Goal: Register for event/course

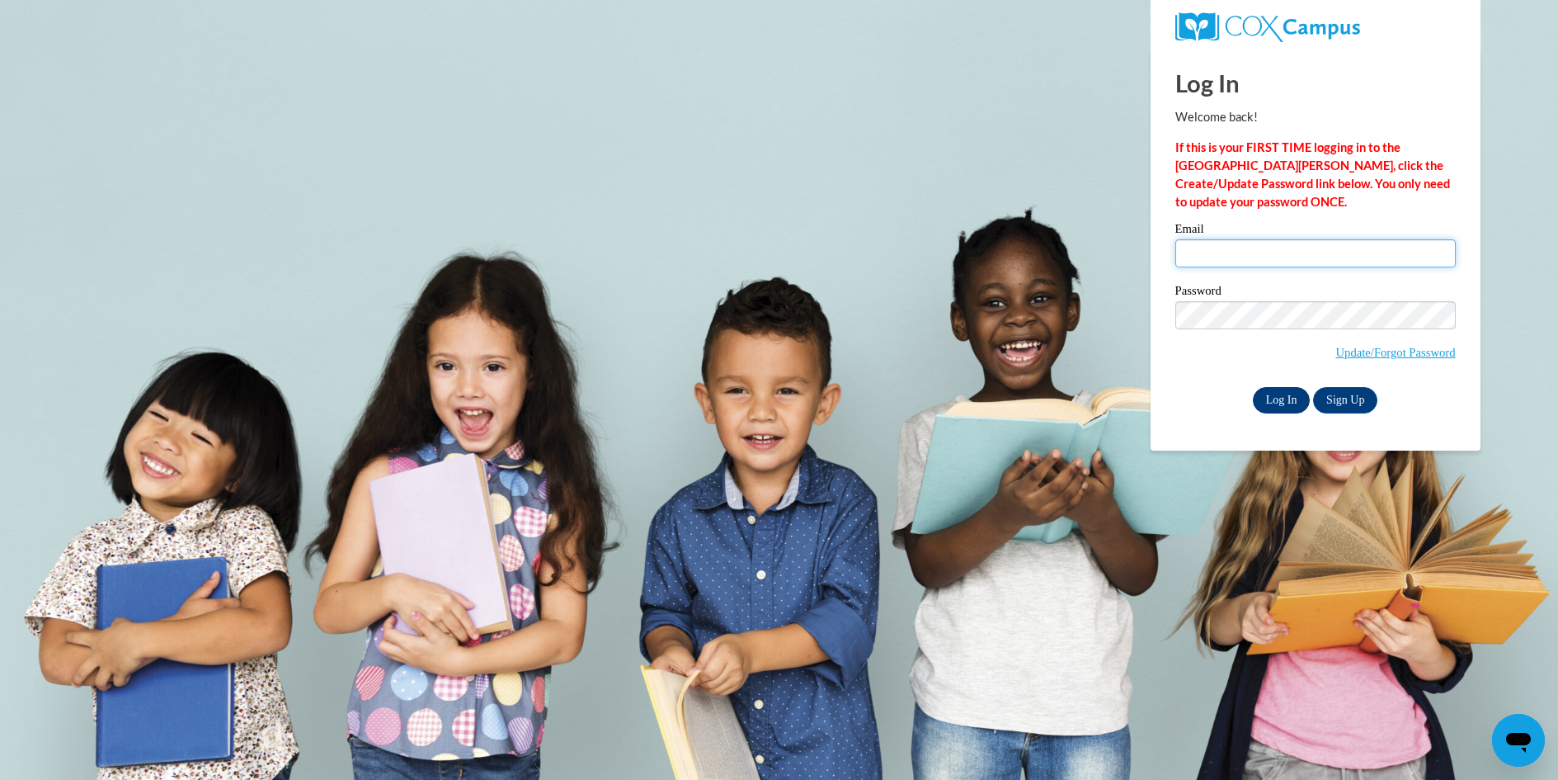
type input "debmarchi@comcast.net"
click at [1279, 398] on input "Log In" at bounding box center [1282, 400] width 58 height 26
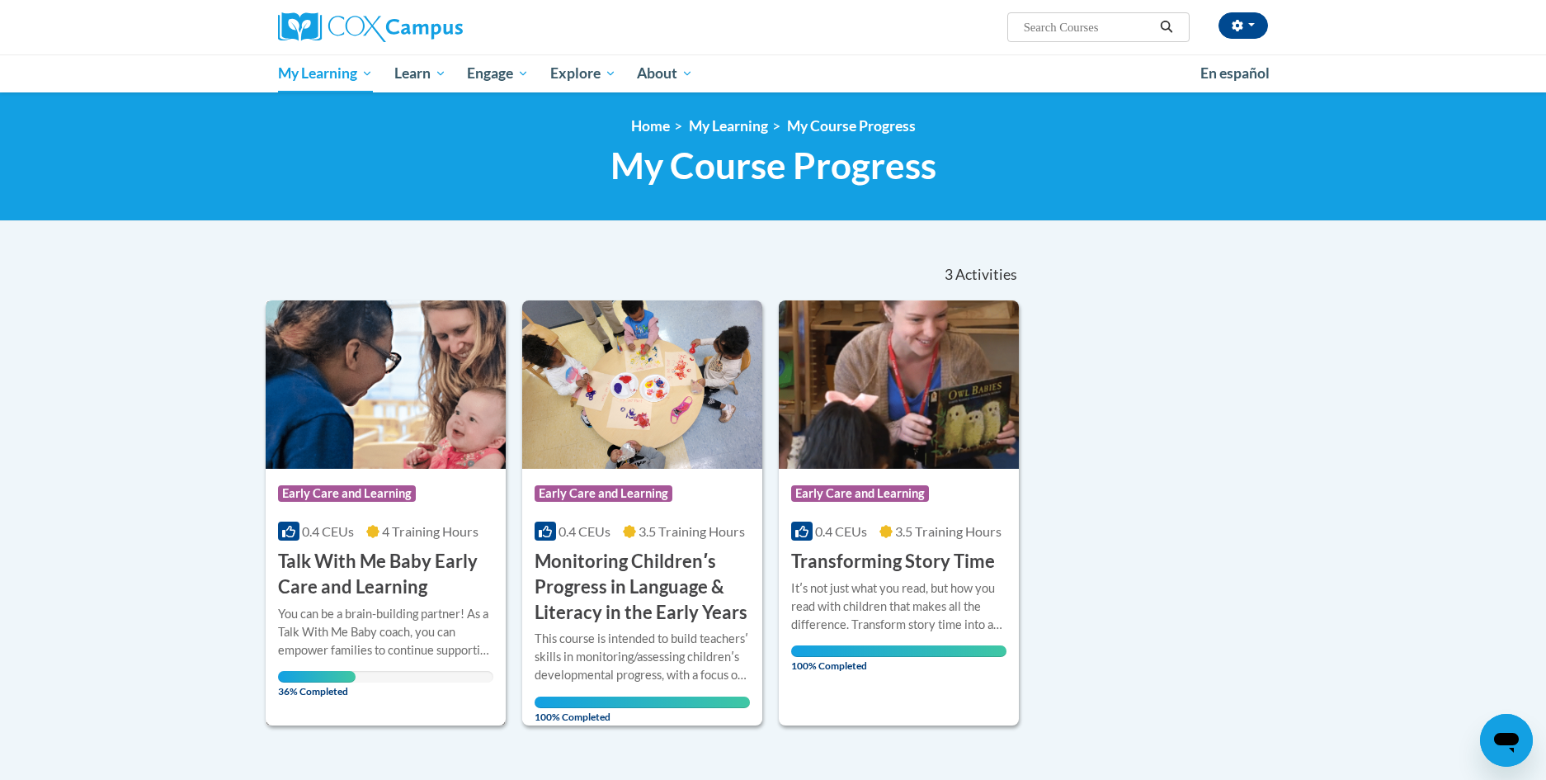
click at [389, 563] on h3 "Talk With Me Baby Early Care and Learning" at bounding box center [385, 574] width 215 height 51
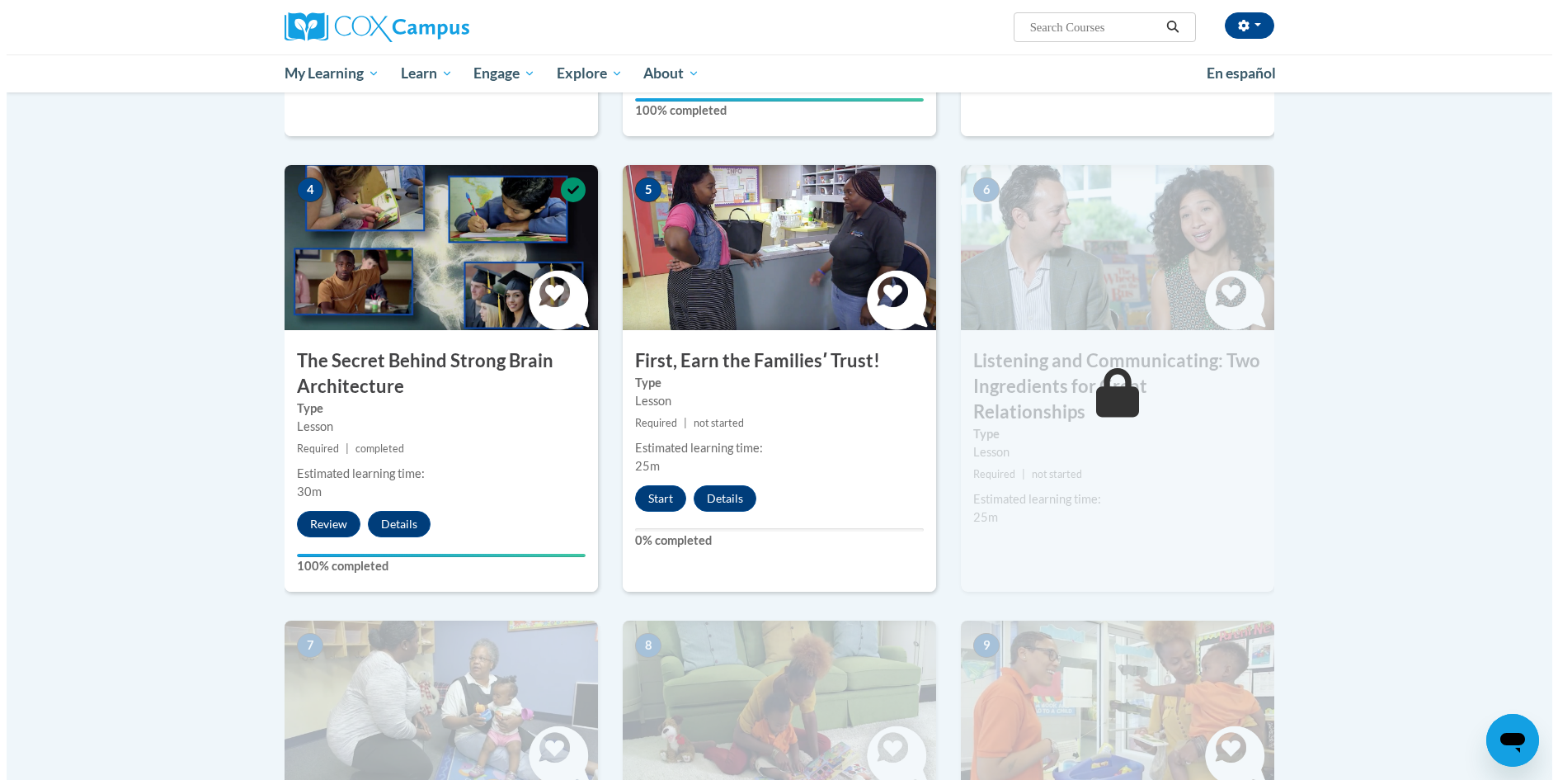
scroll to position [742, 0]
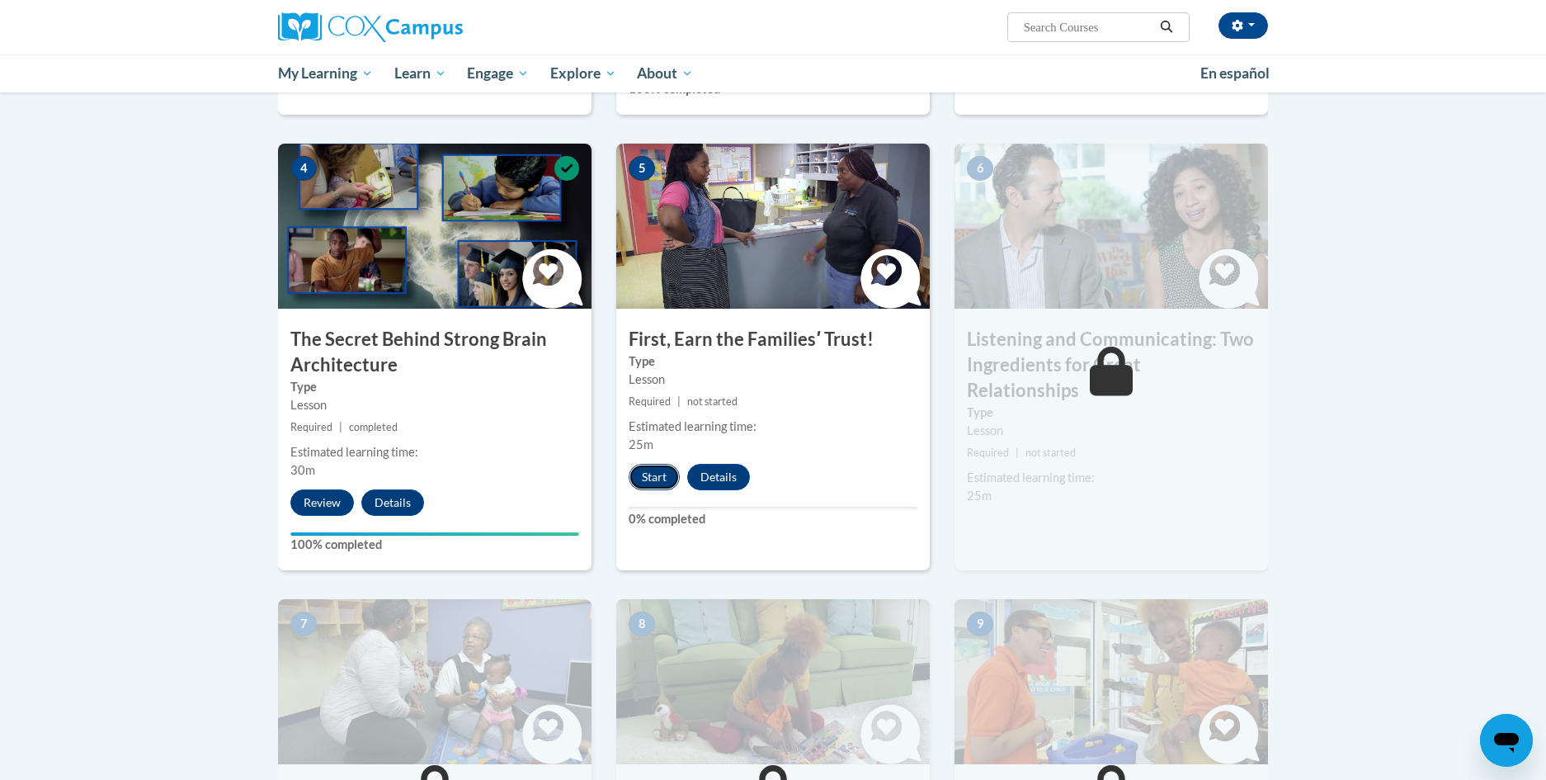
click at [657, 477] on button "Start" at bounding box center [654, 477] width 51 height 26
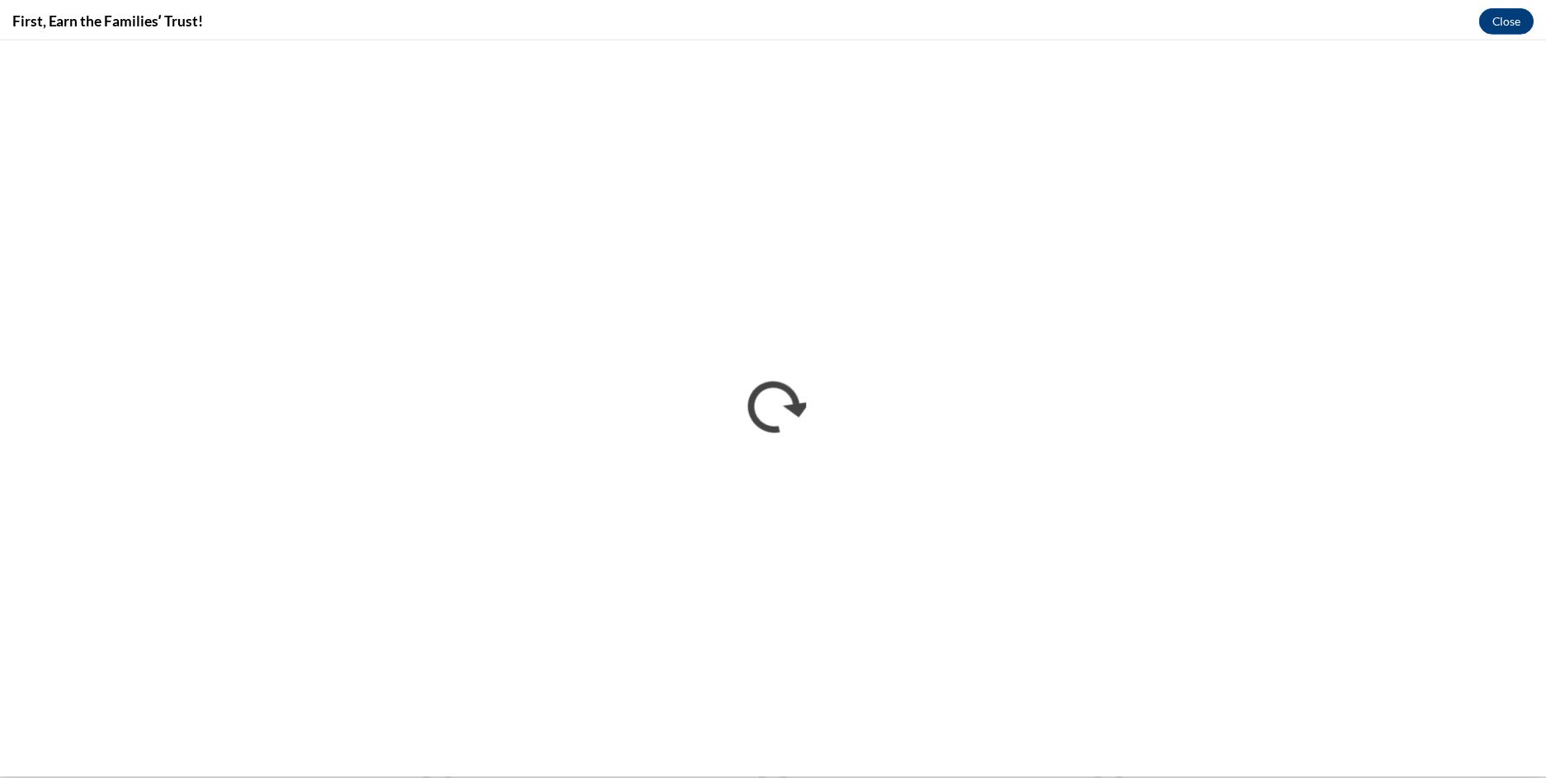
scroll to position [0, 0]
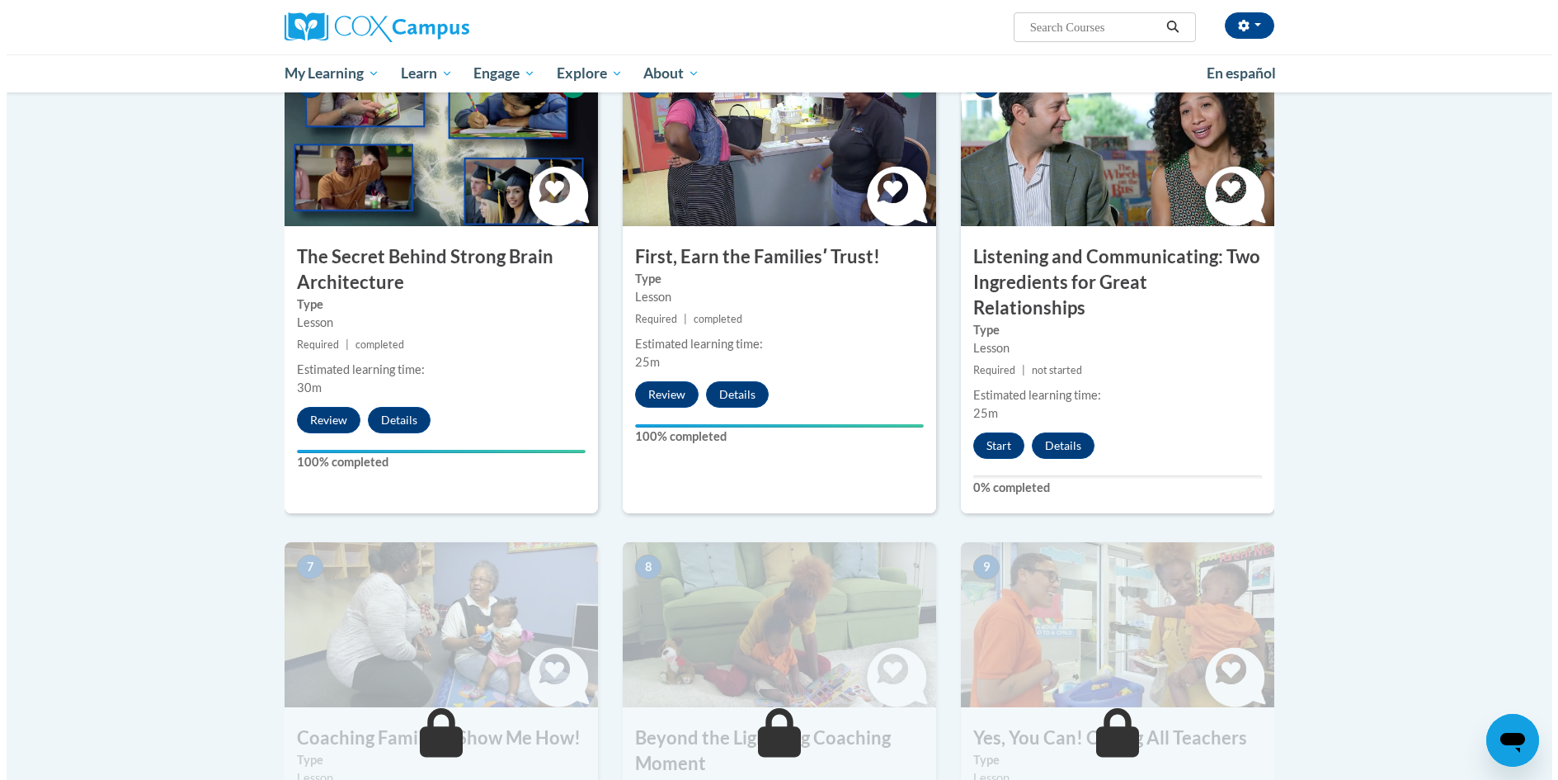
scroll to position [742, 0]
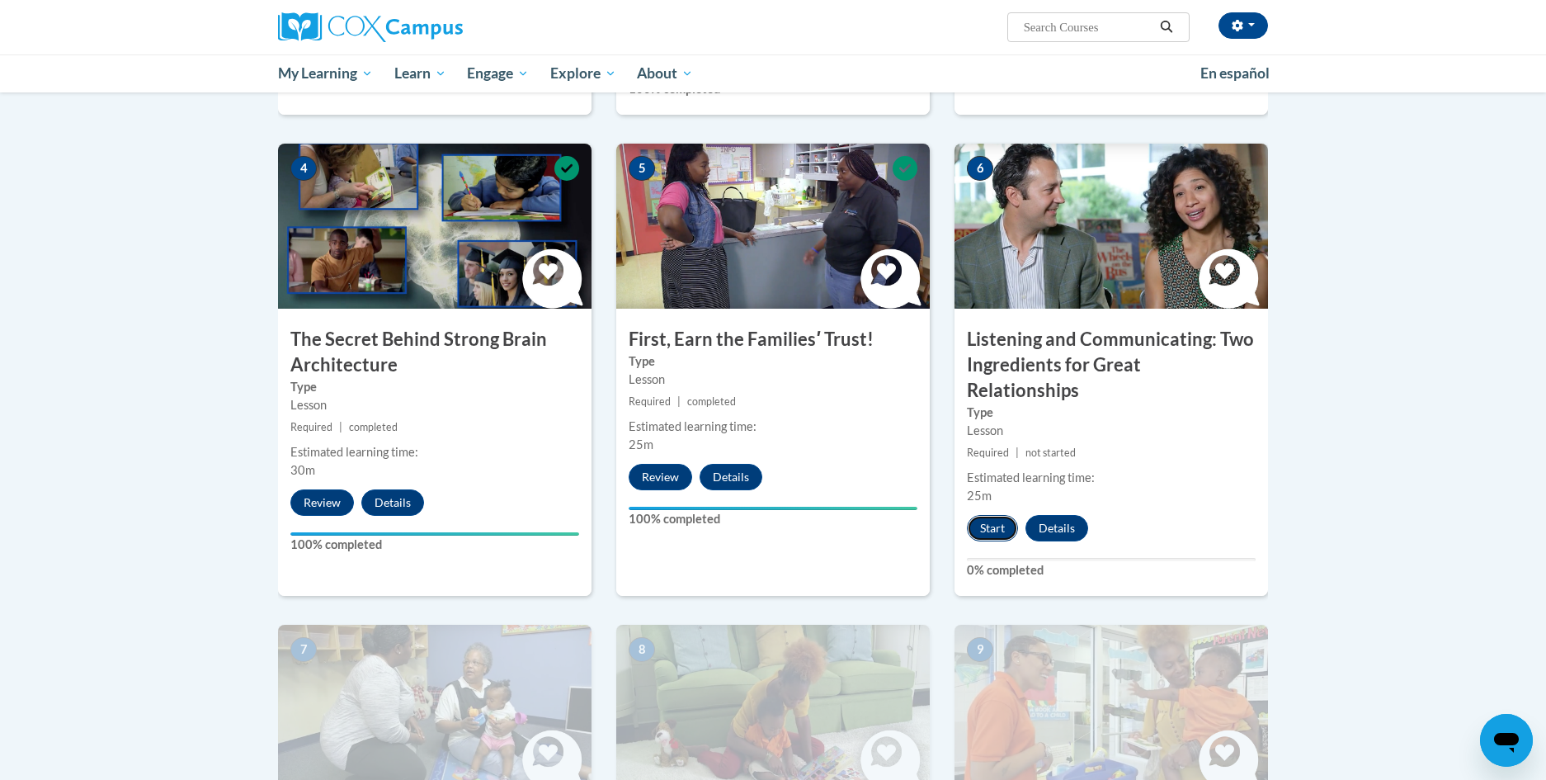
click at [986, 515] on button "Start" at bounding box center [992, 528] width 51 height 26
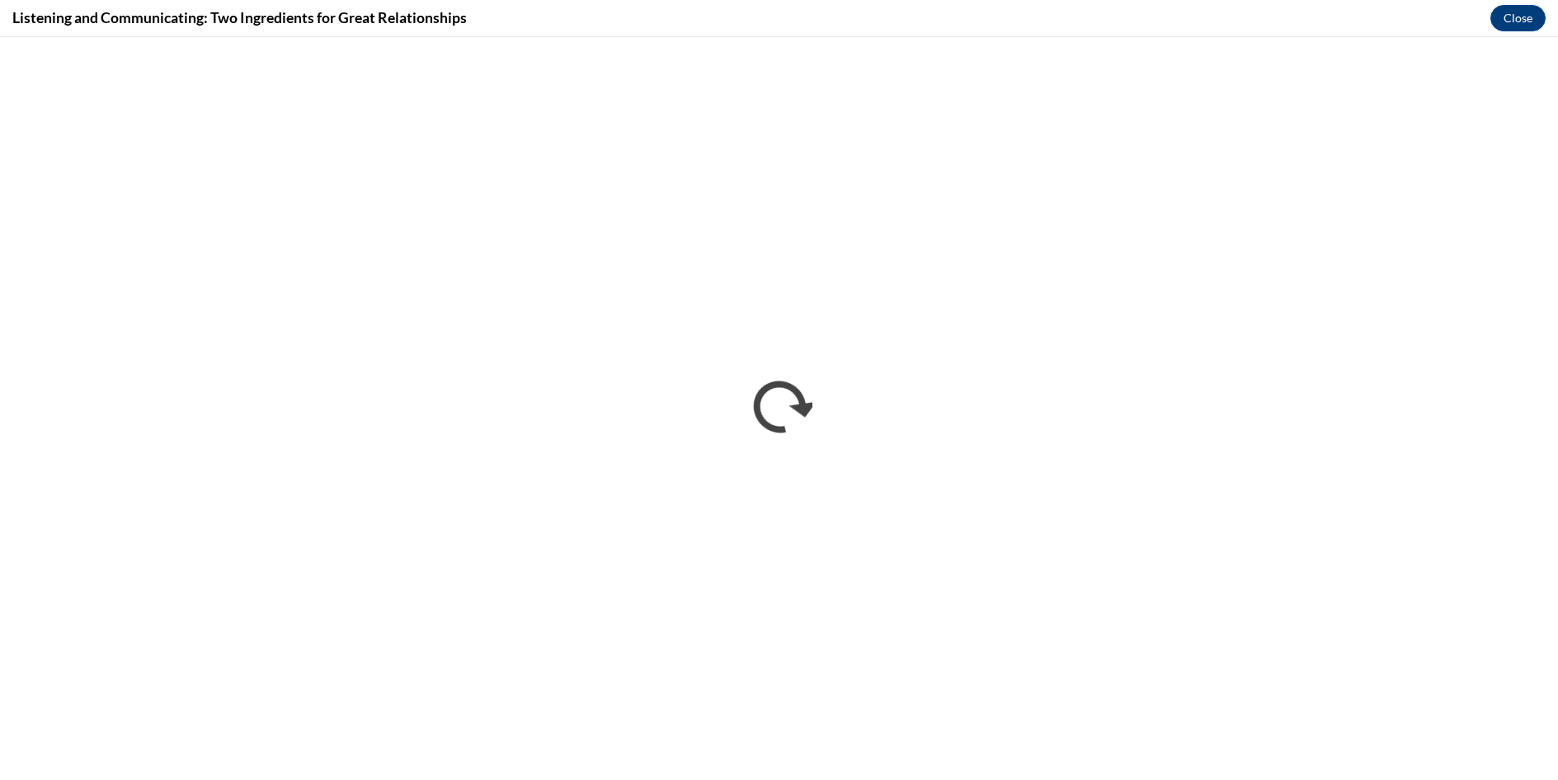
scroll to position [0, 0]
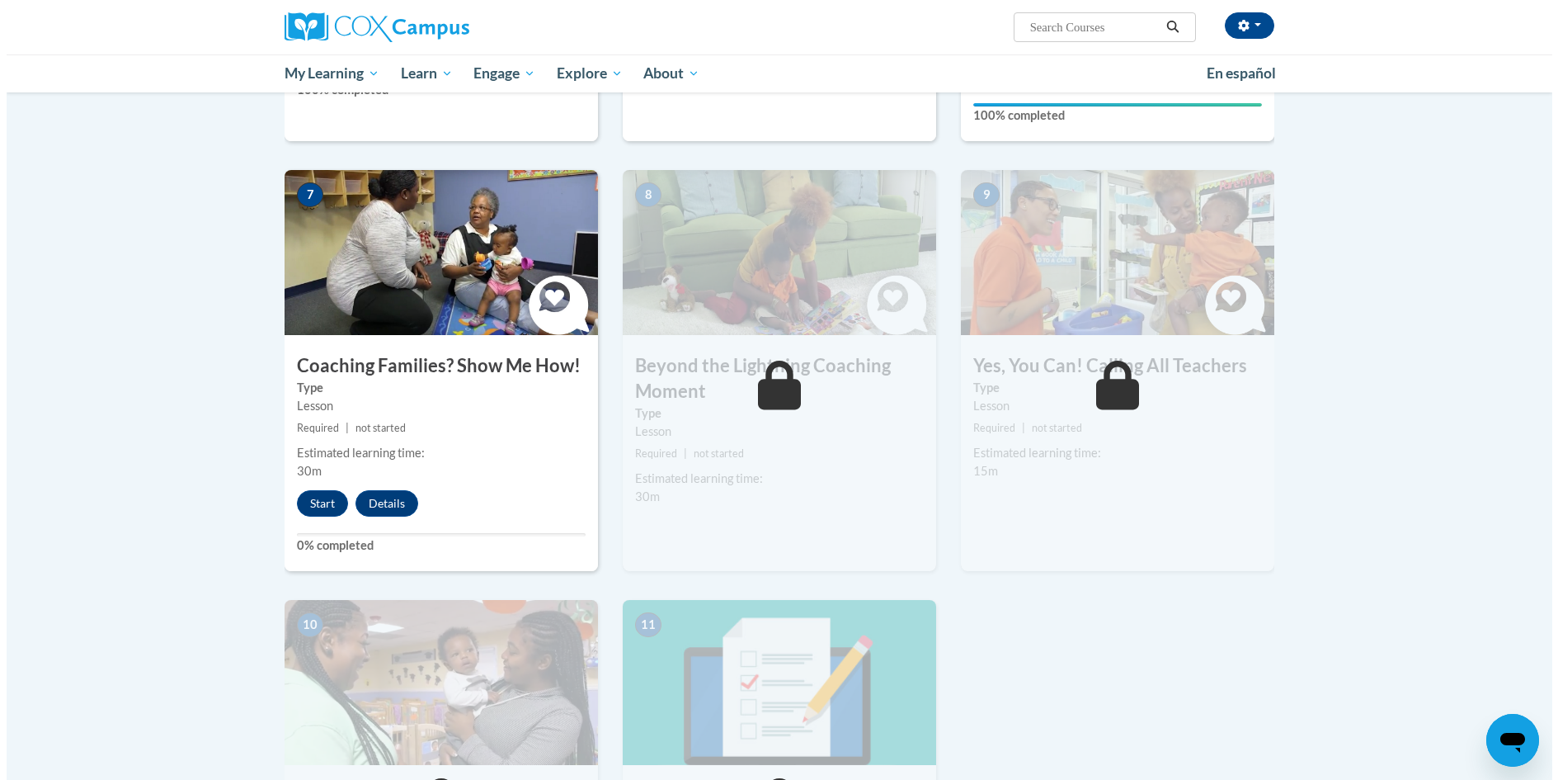
scroll to position [1155, 0]
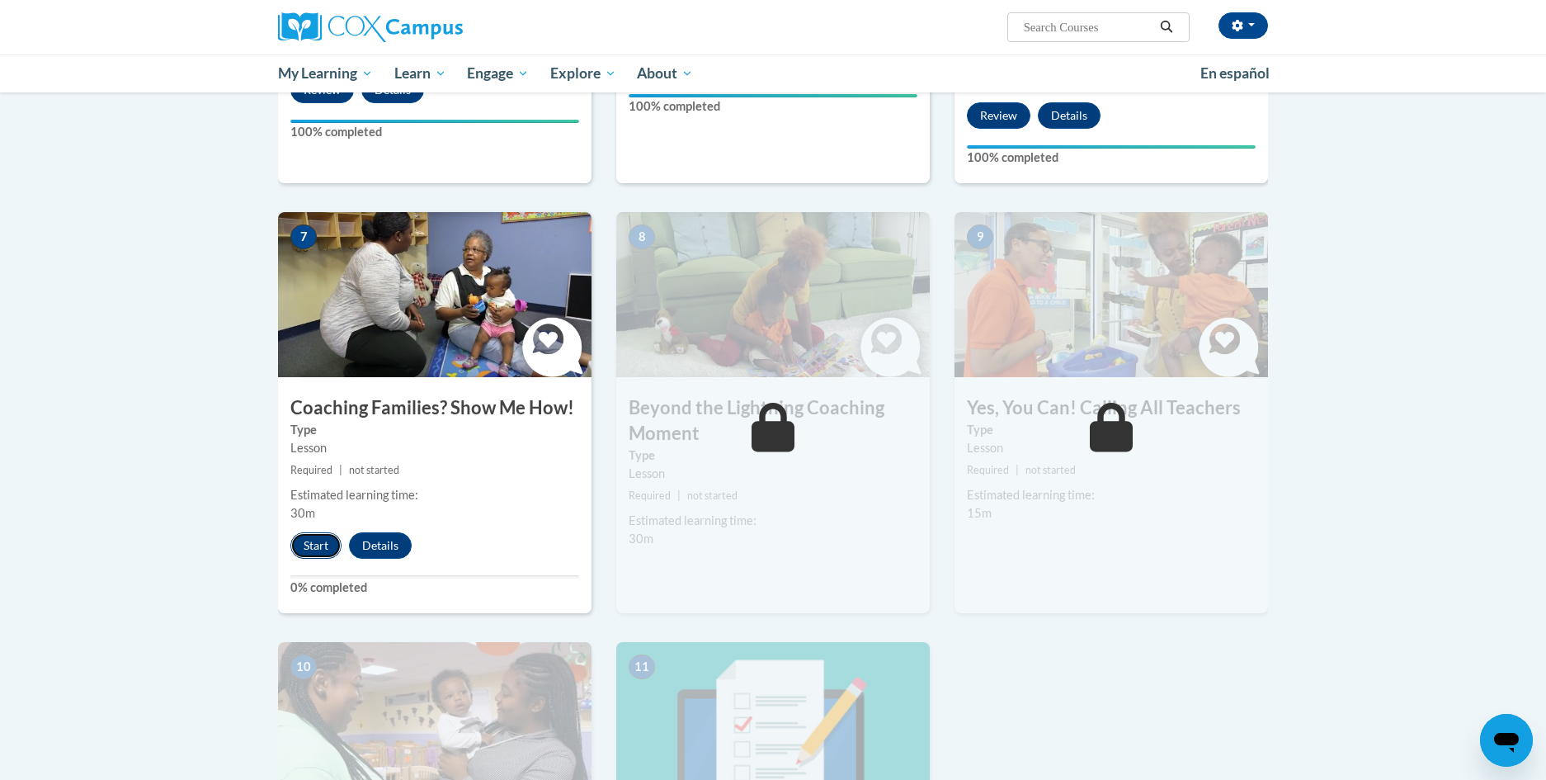
click at [319, 532] on button "Start" at bounding box center [315, 545] width 51 height 26
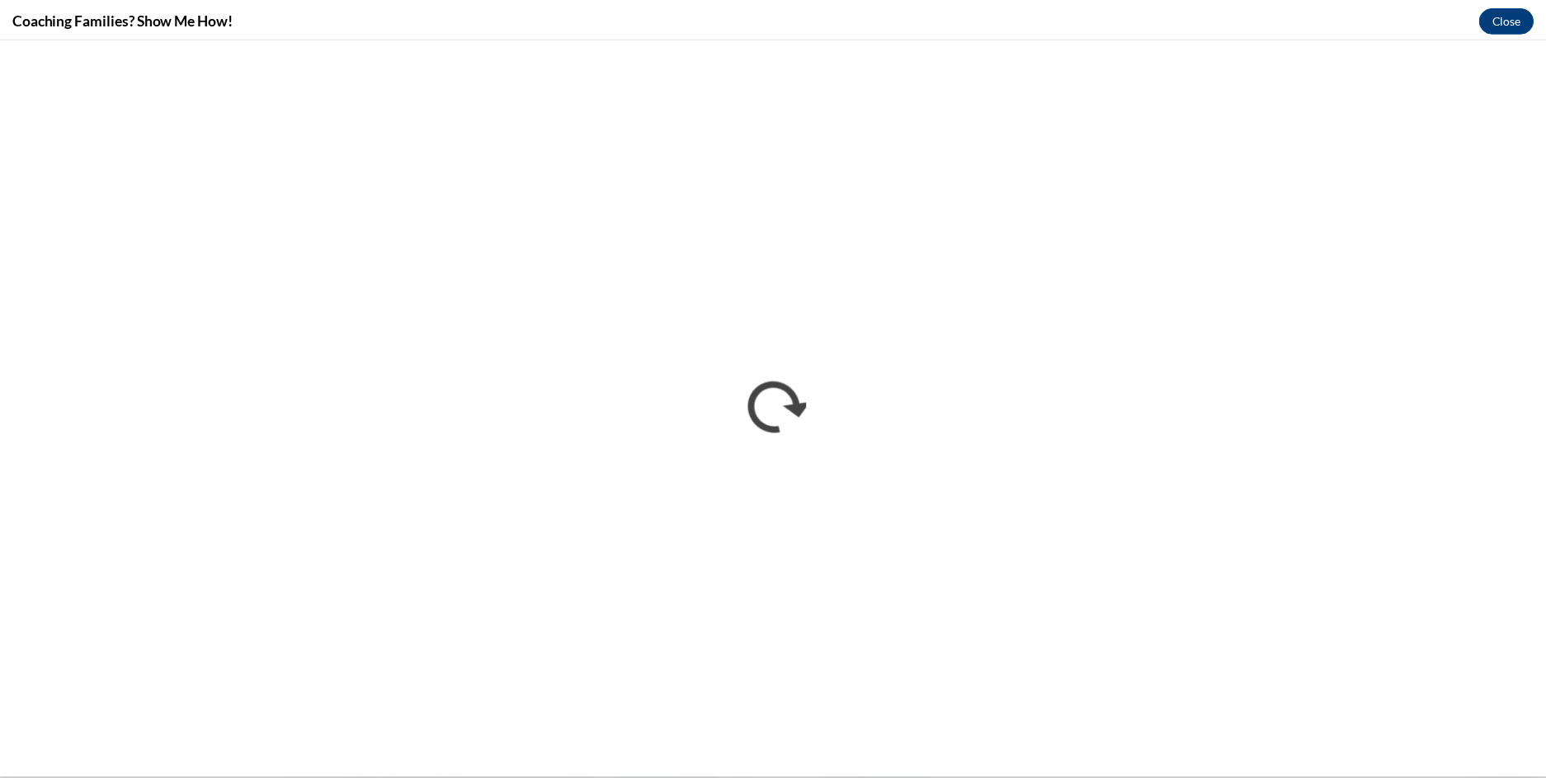
scroll to position [0, 0]
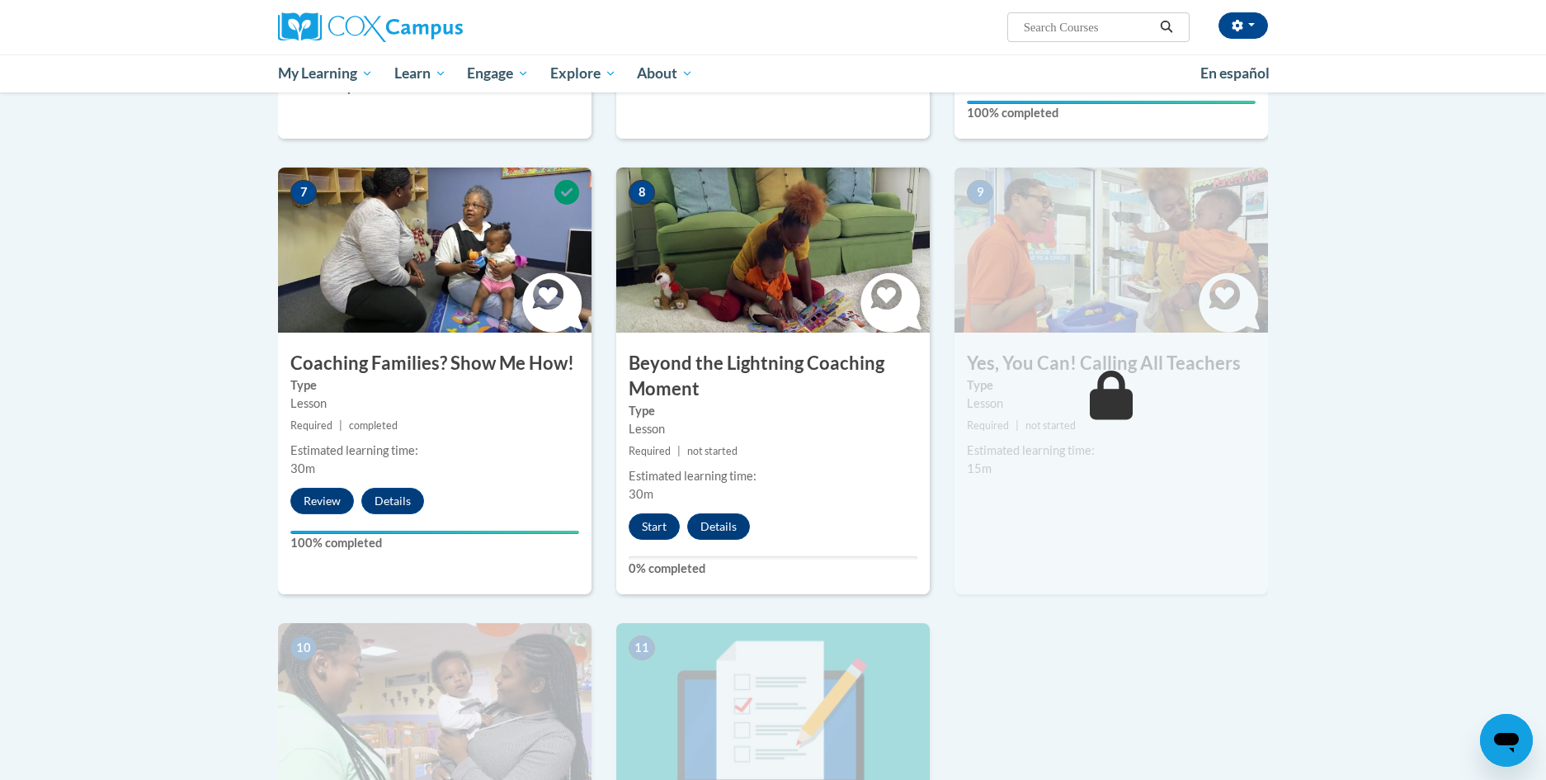
scroll to position [1155, 0]
